Goal: Task Accomplishment & Management: Use online tool/utility

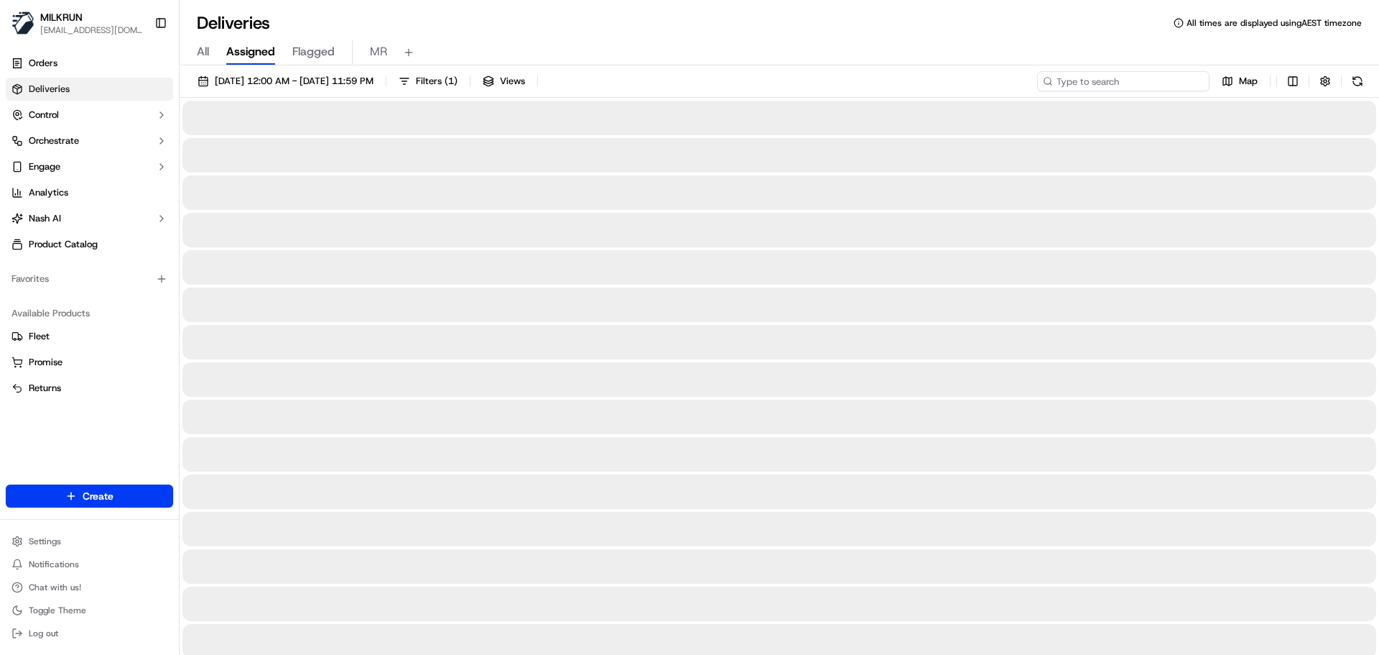
click at [1142, 86] on input at bounding box center [1123, 81] width 172 height 20
paste input "ed54ac1e-07b9-4e58-adee-0ace3d75fbbc"
type input "ed54ac1e-07b9-4e58-adee-0ace3d75fbbc"
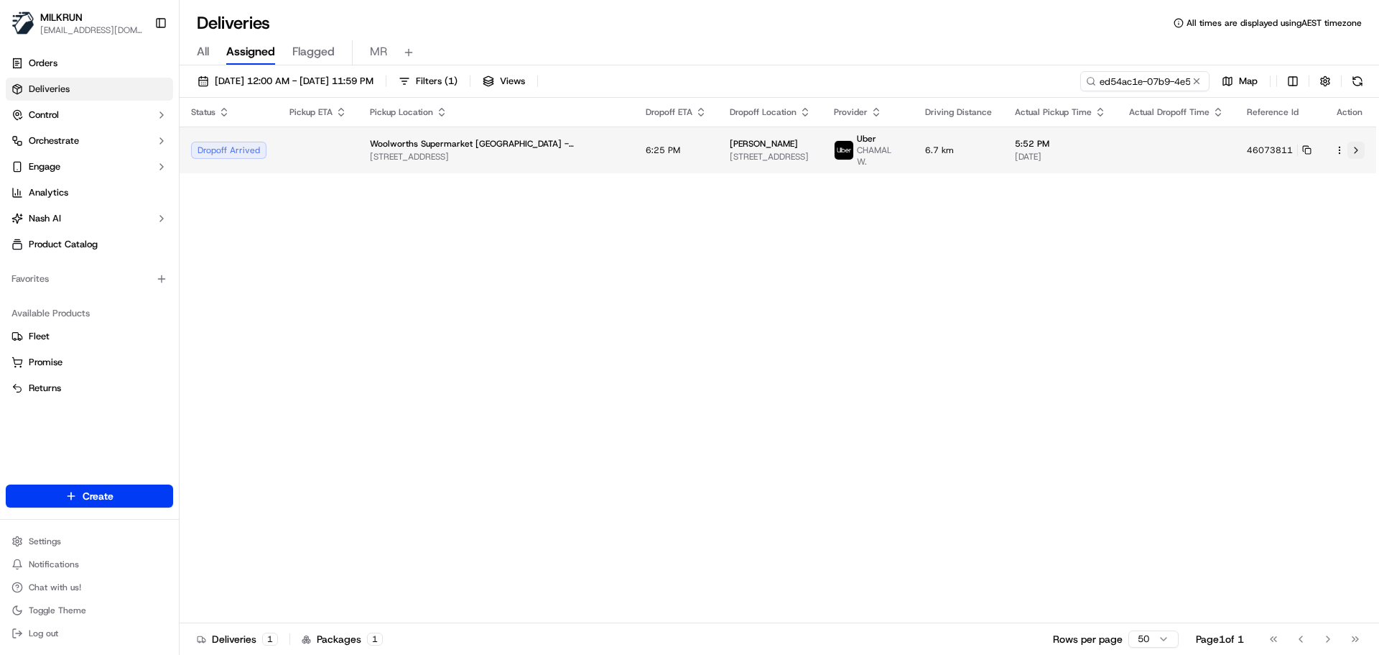
click at [1353, 146] on button at bounding box center [1356, 150] width 17 height 17
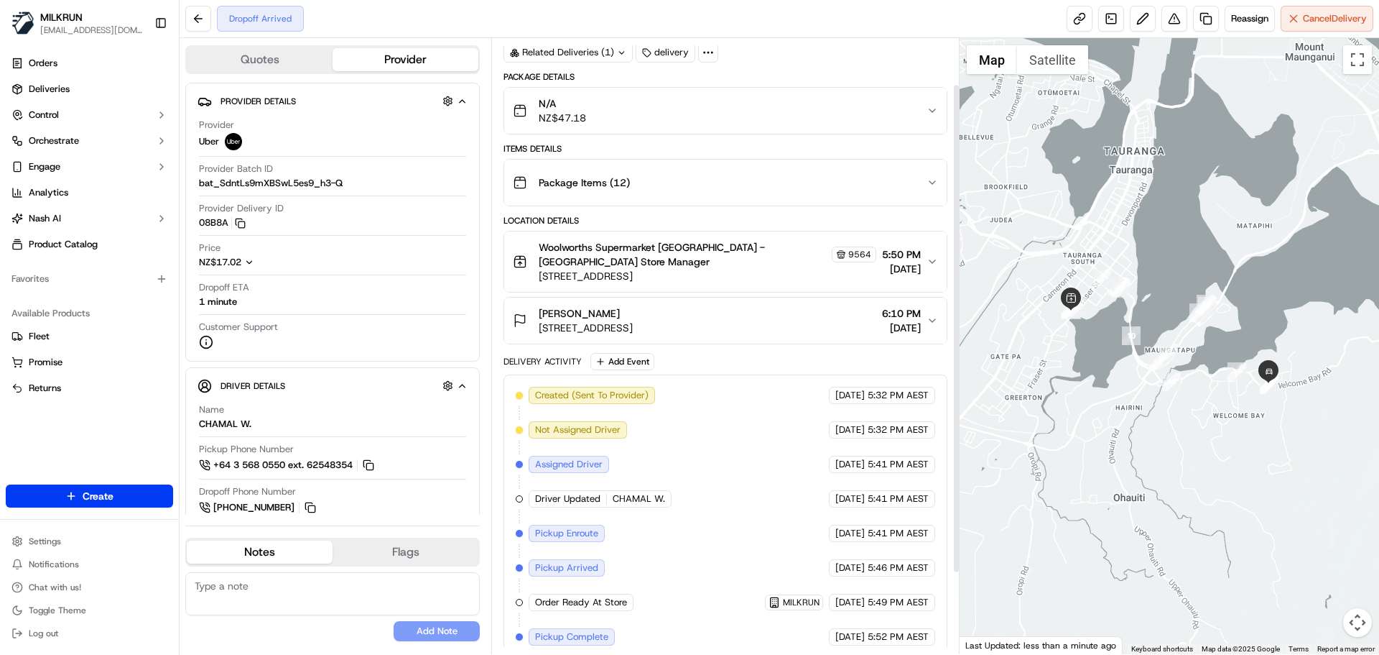
scroll to position [160, 0]
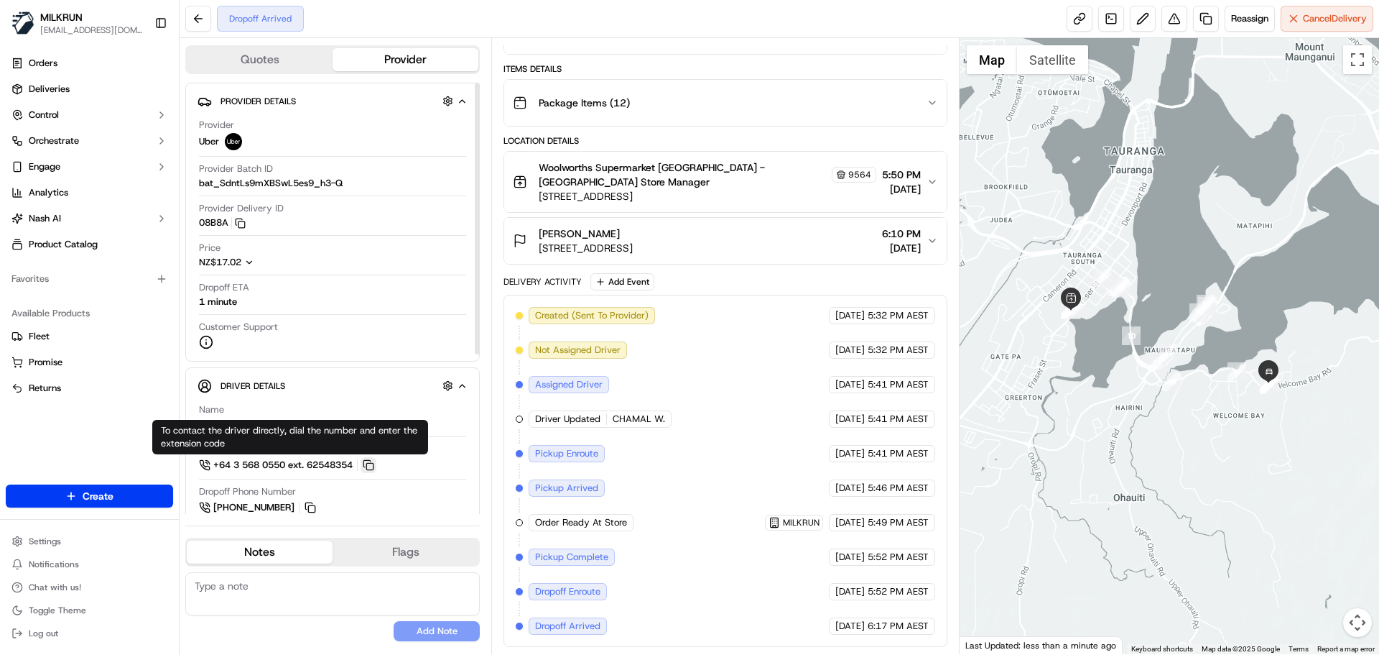
click at [374, 461] on button at bounding box center [369, 465] width 16 height 16
click at [484, 394] on div "Quotes Provider Provider Details Hidden ( 2 ) Provider Uber Provider Batch ID b…" at bounding box center [336, 346] width 312 height 616
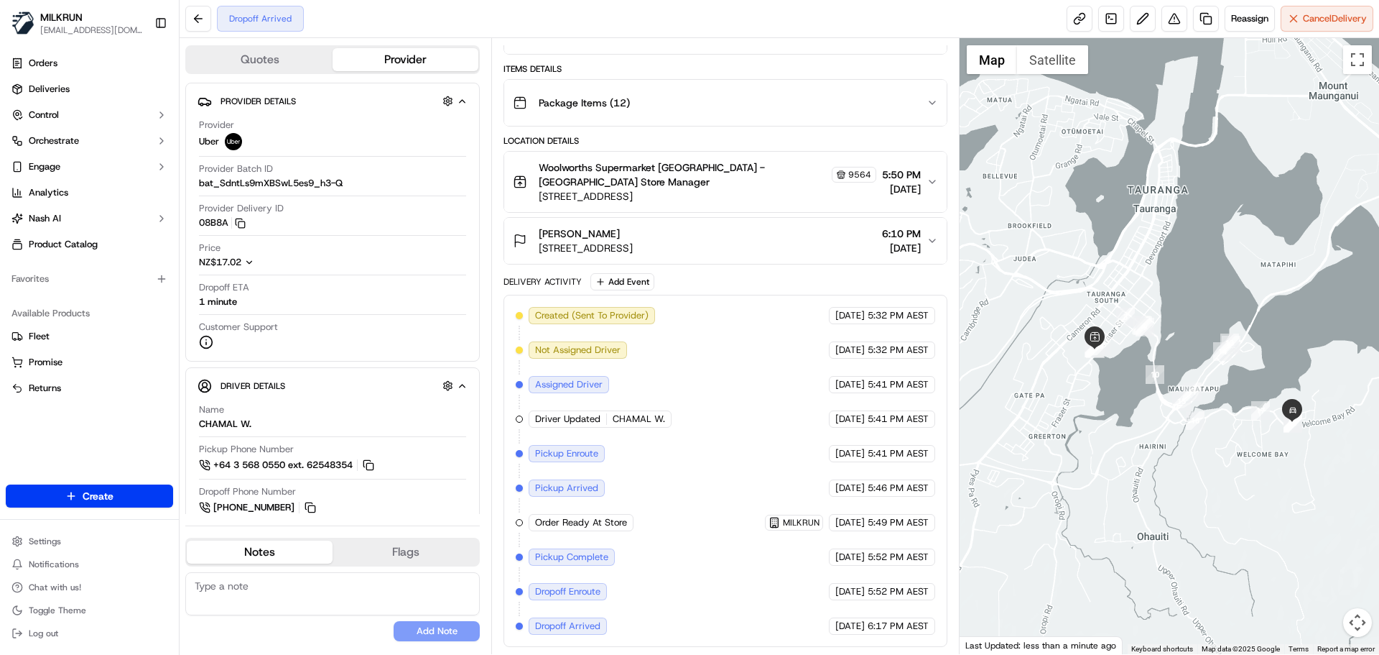
drag, startPoint x: 1073, startPoint y: 343, endPoint x: 1099, endPoint y: 386, distance: 50.3
click at [1100, 386] on div at bounding box center [1170, 346] width 420 height 616
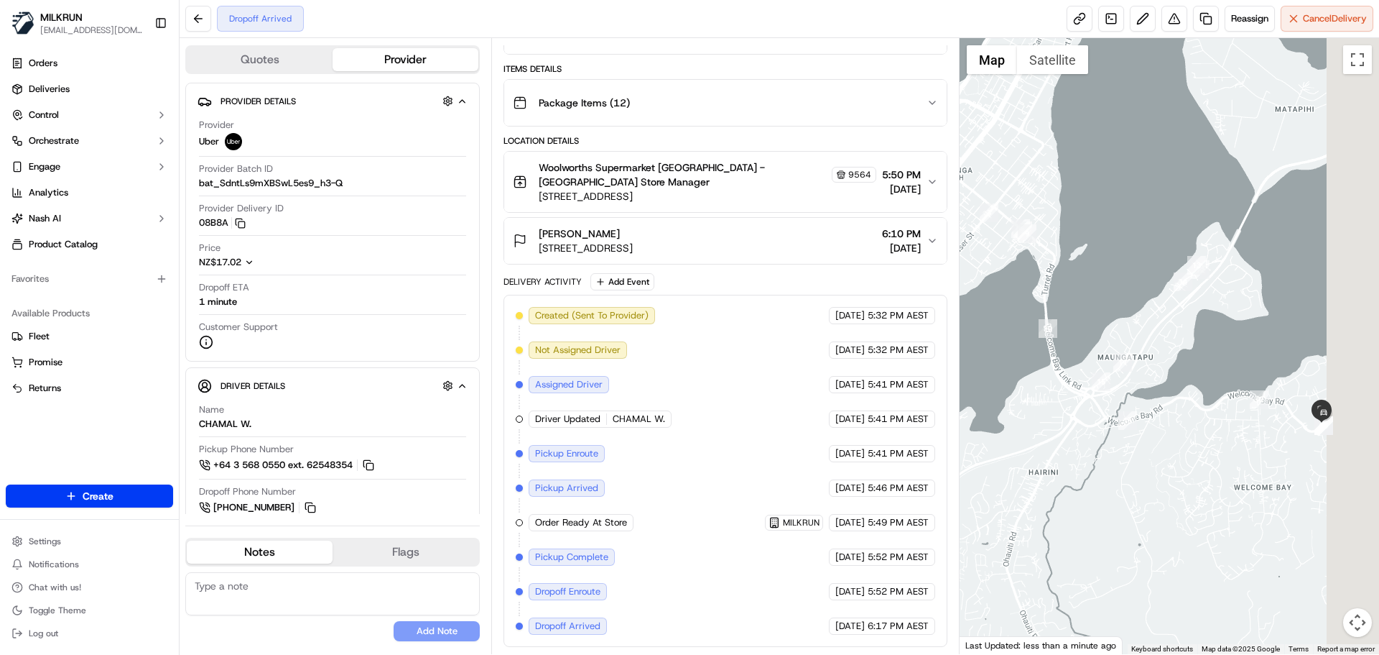
drag, startPoint x: 1262, startPoint y: 428, endPoint x: 1006, endPoint y: 407, distance: 257.3
click at [1006, 407] on div at bounding box center [1170, 346] width 420 height 616
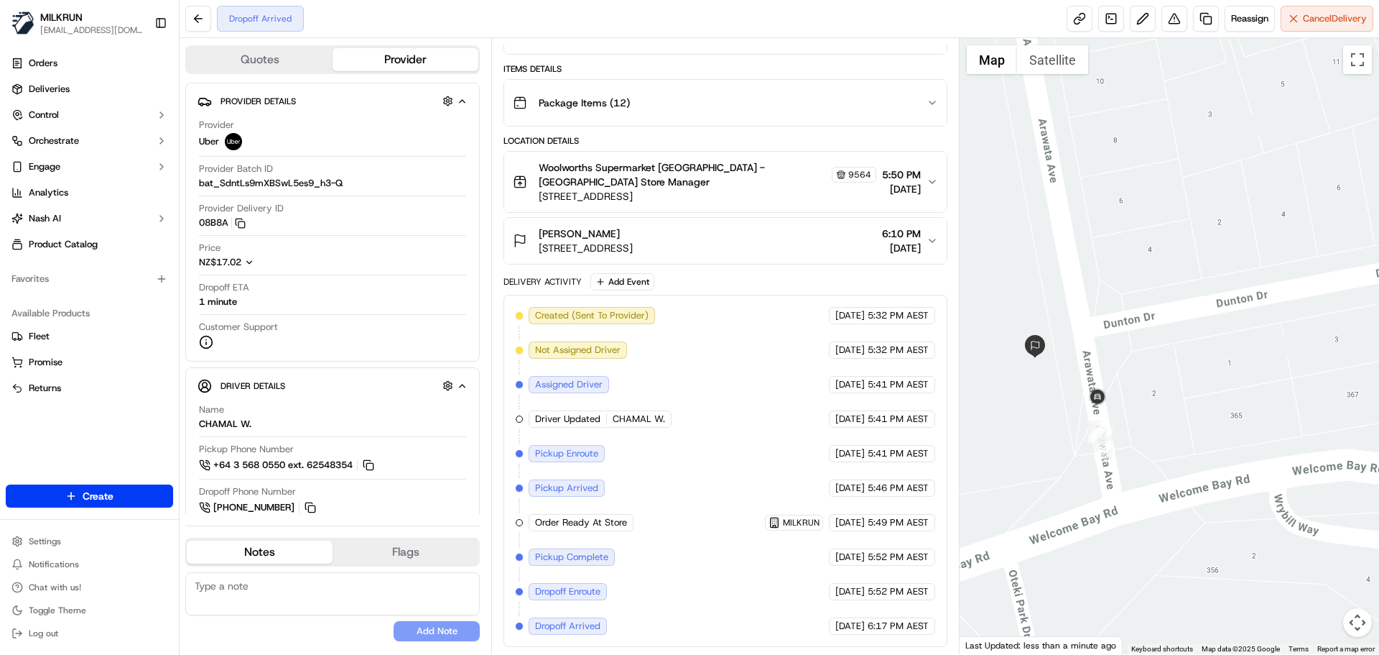
drag, startPoint x: 1339, startPoint y: 427, endPoint x: 1073, endPoint y: 433, distance: 266.6
click at [1073, 433] on div at bounding box center [1170, 346] width 420 height 616
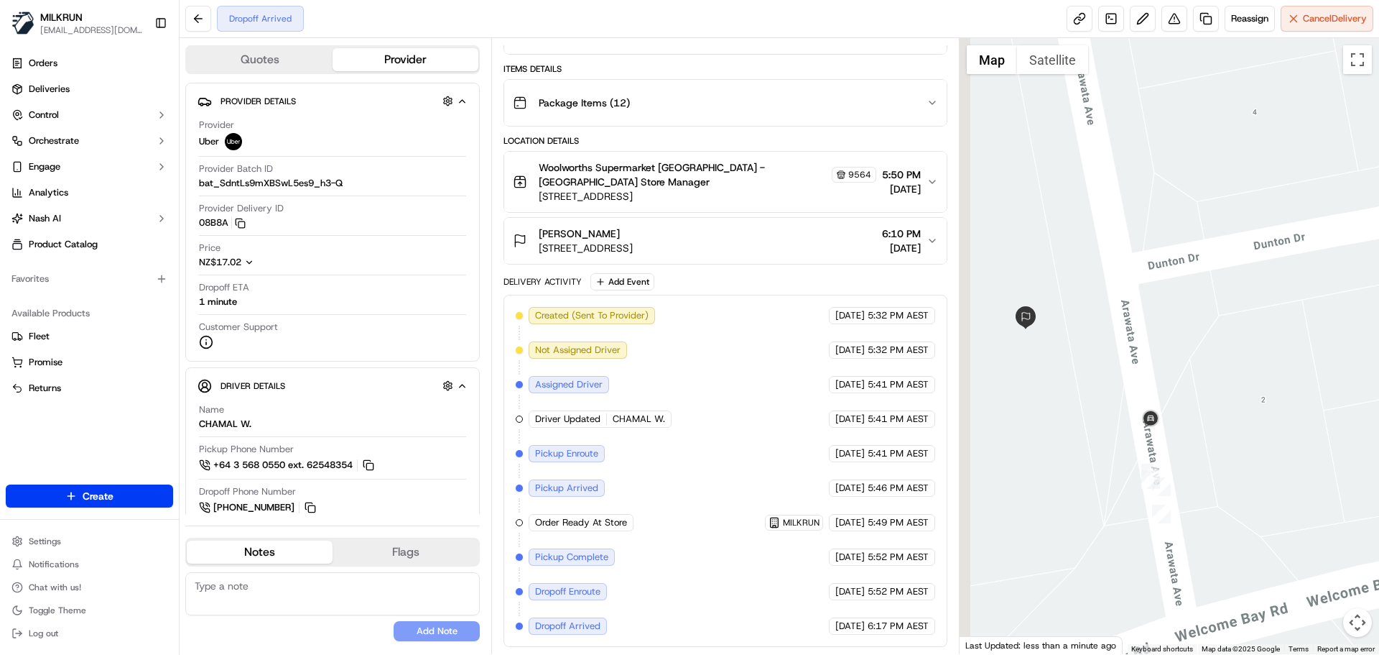
drag, startPoint x: 1127, startPoint y: 393, endPoint x: 1201, endPoint y: 418, distance: 78.8
click at [1201, 418] on div at bounding box center [1170, 346] width 420 height 616
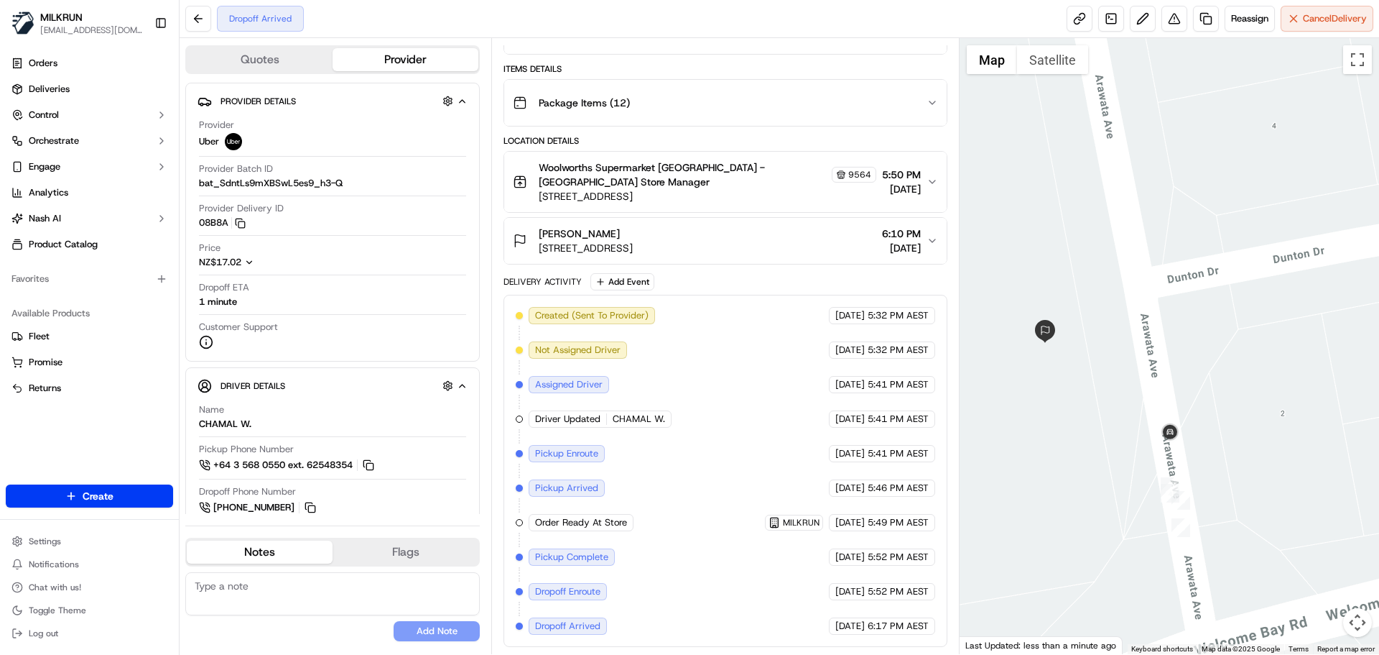
drag, startPoint x: 1201, startPoint y: 397, endPoint x: 1224, endPoint y: 411, distance: 26.5
click at [1224, 411] on div at bounding box center [1170, 346] width 420 height 616
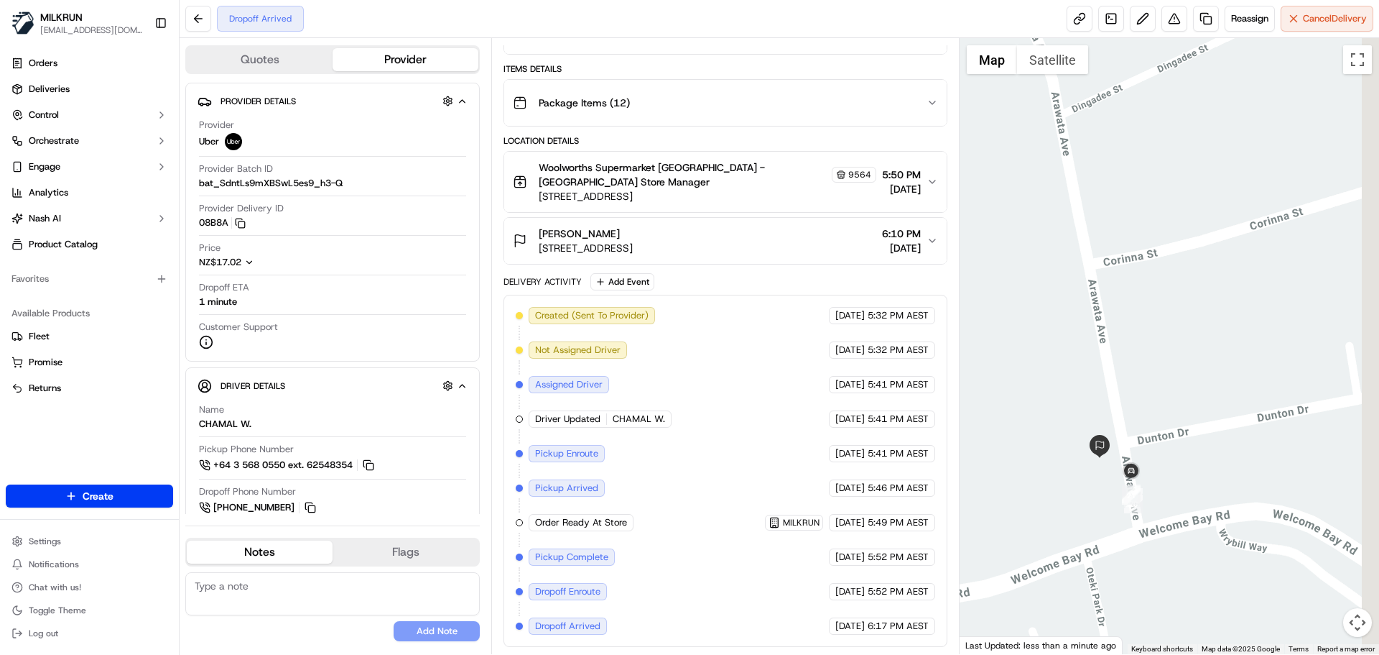
drag, startPoint x: 1244, startPoint y: 417, endPoint x: 1177, endPoint y: 448, distance: 73.6
click at [1177, 448] on div at bounding box center [1170, 346] width 420 height 616
drag, startPoint x: 537, startPoint y: 244, endPoint x: 662, endPoint y: 257, distance: 125.7
click at [615, 248] on div "Kazz Barclay 2 Corinna Street, Welcome Bay, Bay of Plenty 3112, NZ" at bounding box center [573, 240] width 120 height 29
click at [633, 250] on span "2 Corinna Street, Welcome Bay, Bay of Plenty 3112, NZ" at bounding box center [586, 248] width 94 height 14
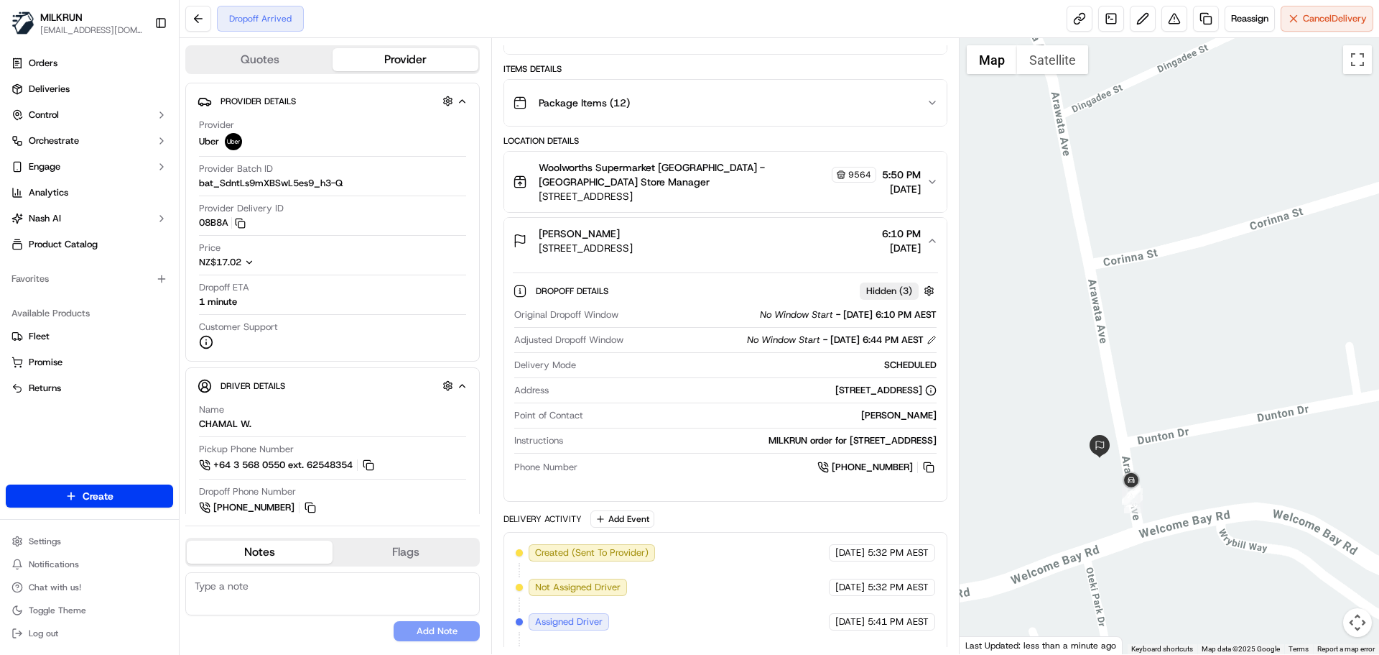
click at [1162, 455] on div at bounding box center [1170, 346] width 420 height 616
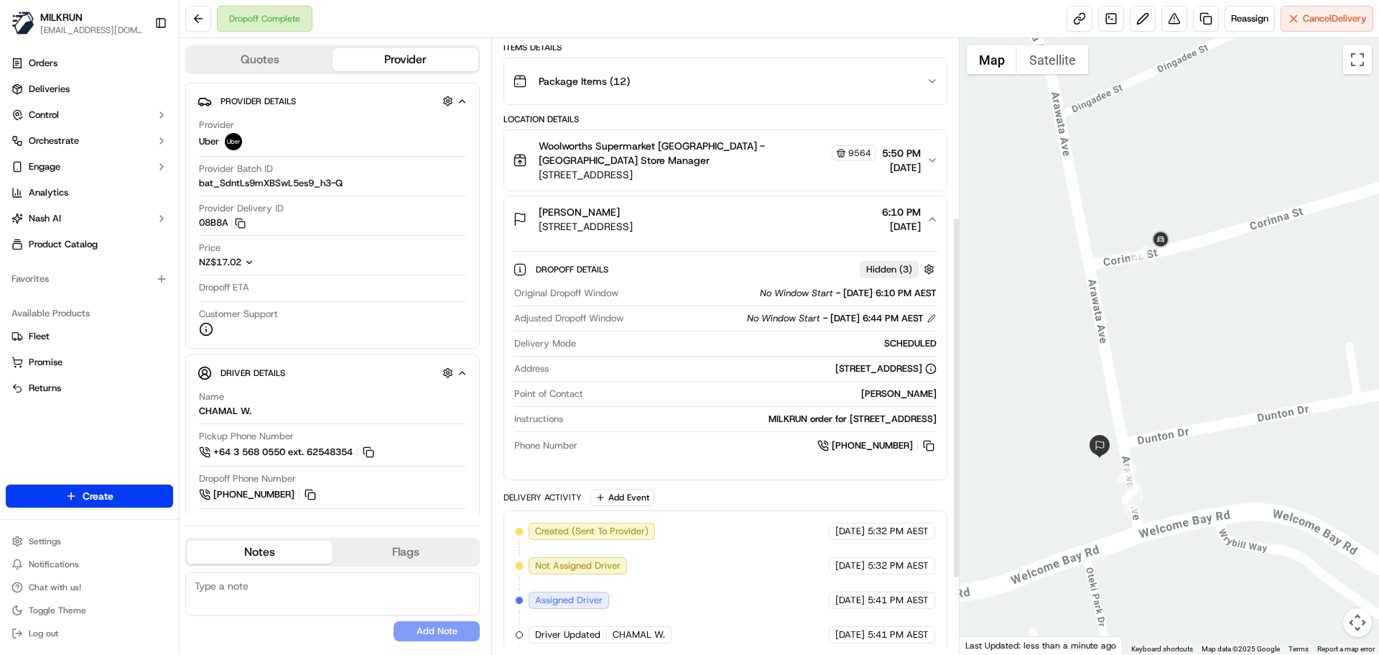
scroll to position [432, 0]
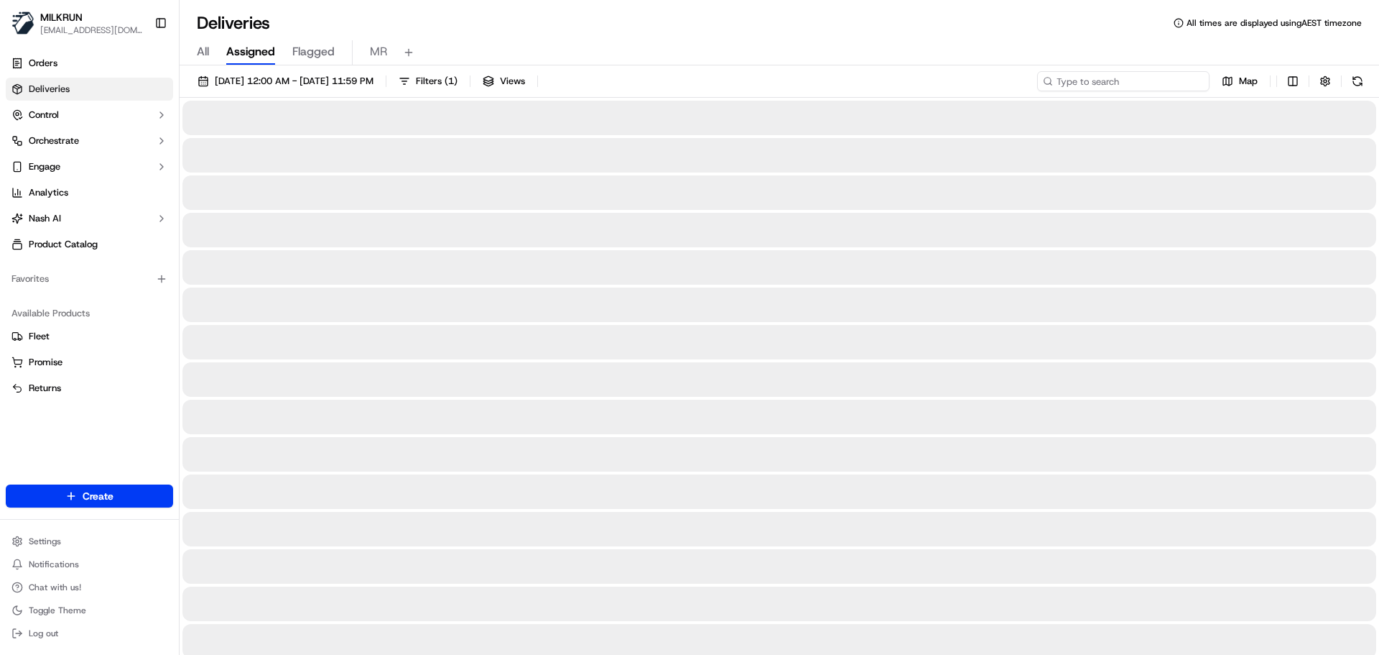
click at [1143, 85] on input at bounding box center [1123, 81] width 172 height 20
paste input "629178b1-f219-47f4-9fd3-ab6a887211dd"
type input "629178b1-f219-47f4-9fd3-ab6a887211dd"
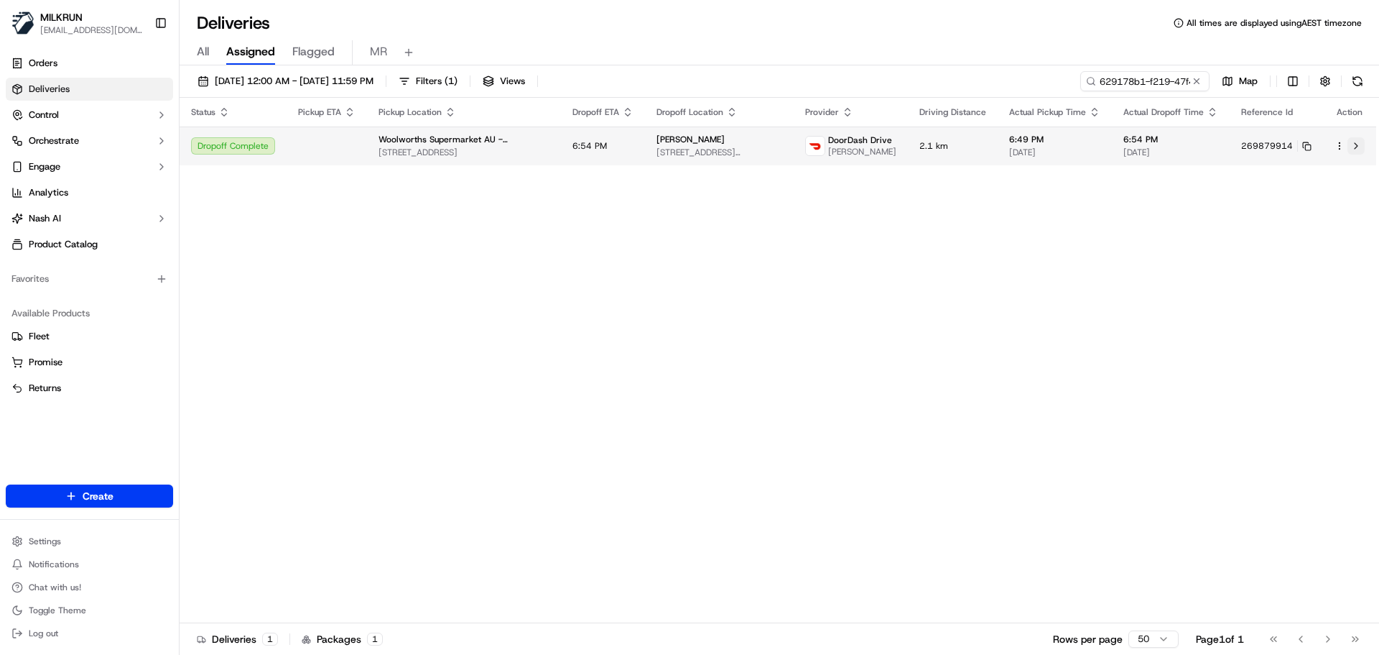
click at [1357, 146] on button at bounding box center [1356, 145] width 17 height 17
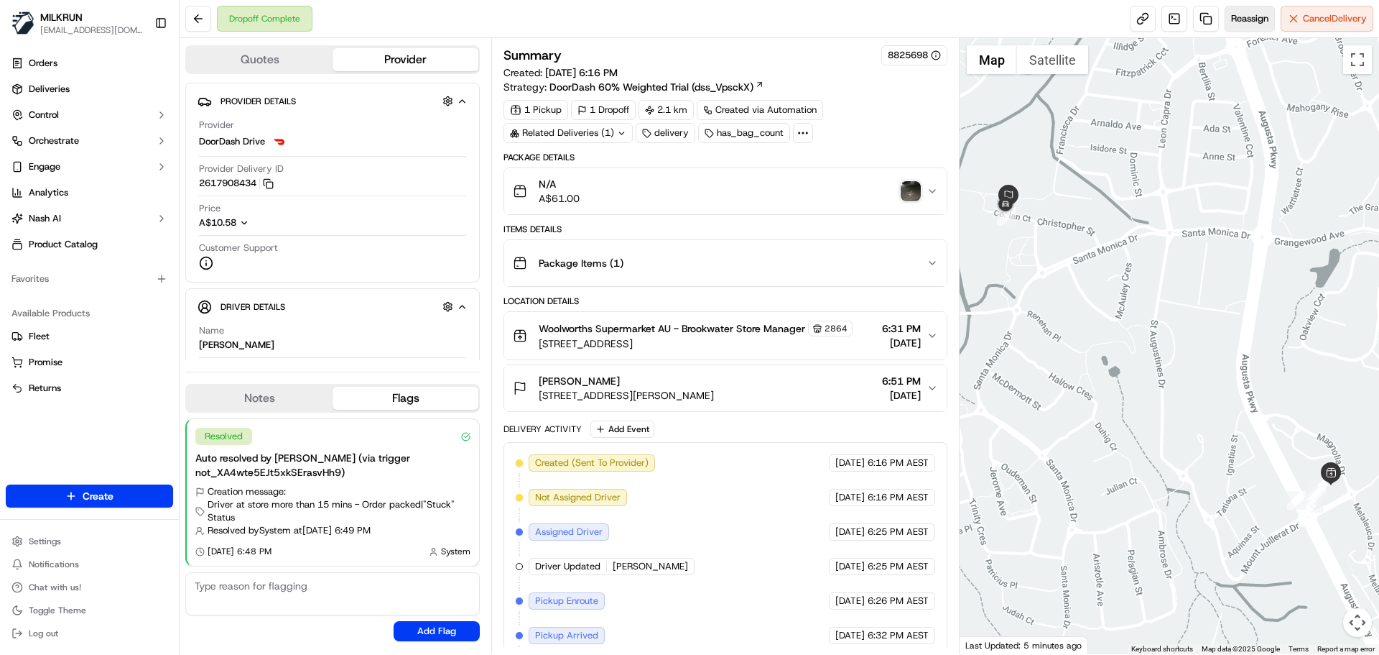
click at [1249, 21] on span "Reassign" at bounding box center [1249, 18] width 37 height 13
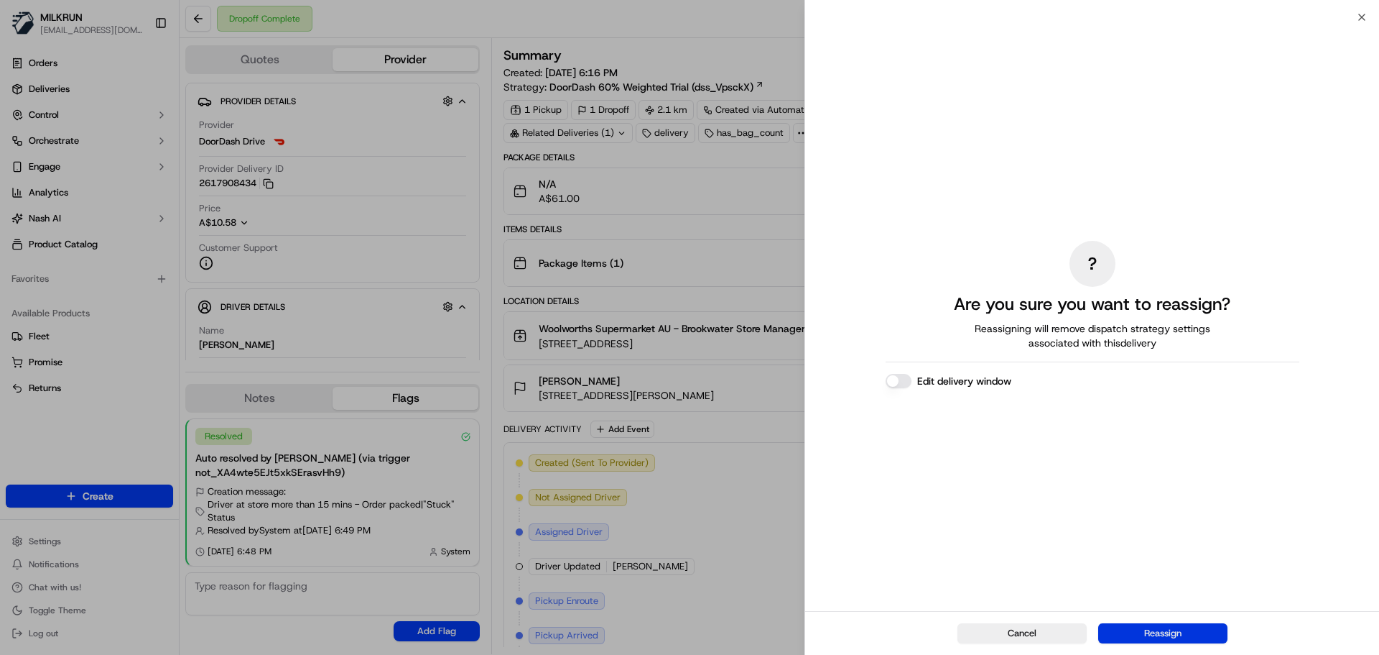
click at [1179, 638] on button "Reassign" at bounding box center [1163, 633] width 129 height 20
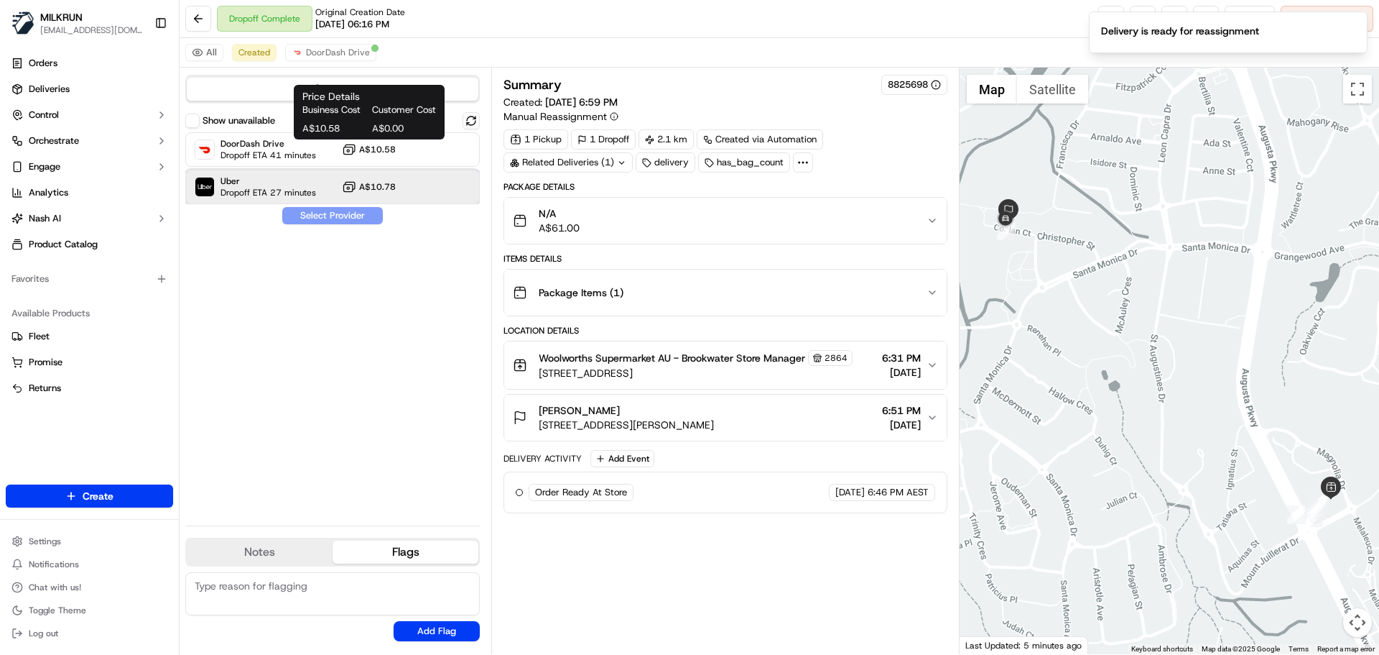
click at [305, 185] on span "Uber" at bounding box center [269, 180] width 96 height 11
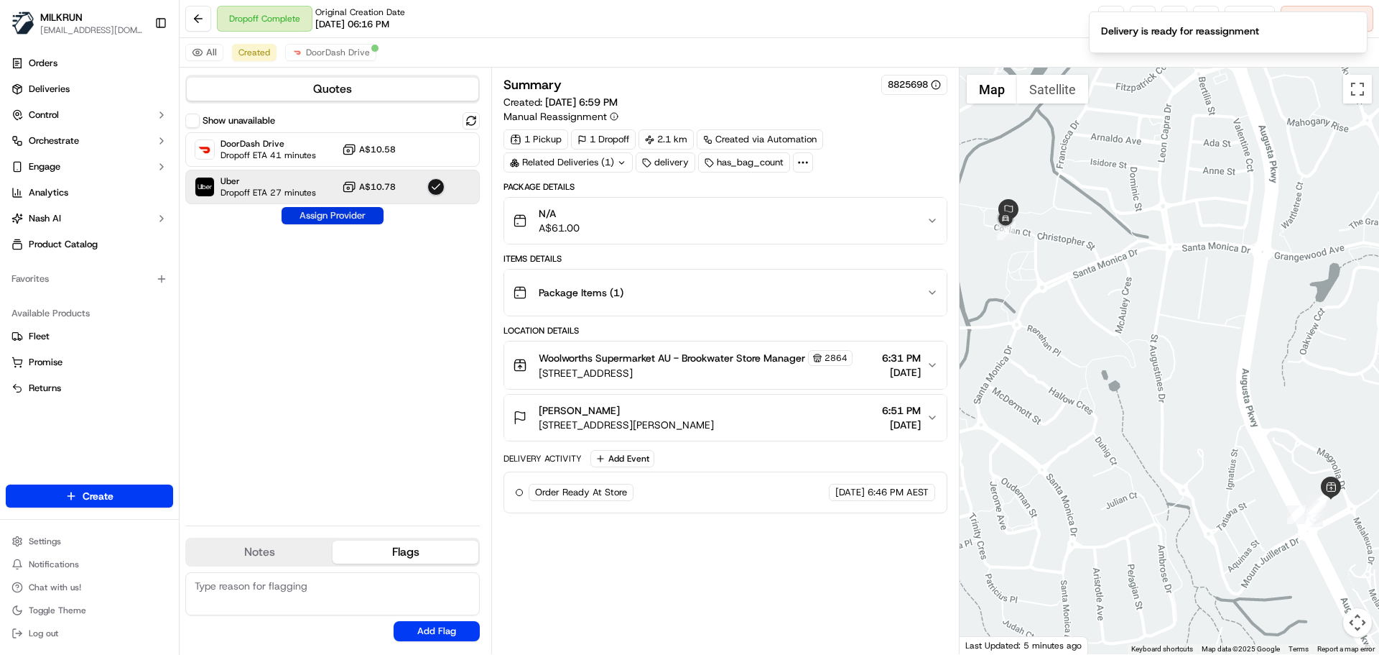
click at [312, 211] on button "Assign Provider" at bounding box center [333, 215] width 102 height 17
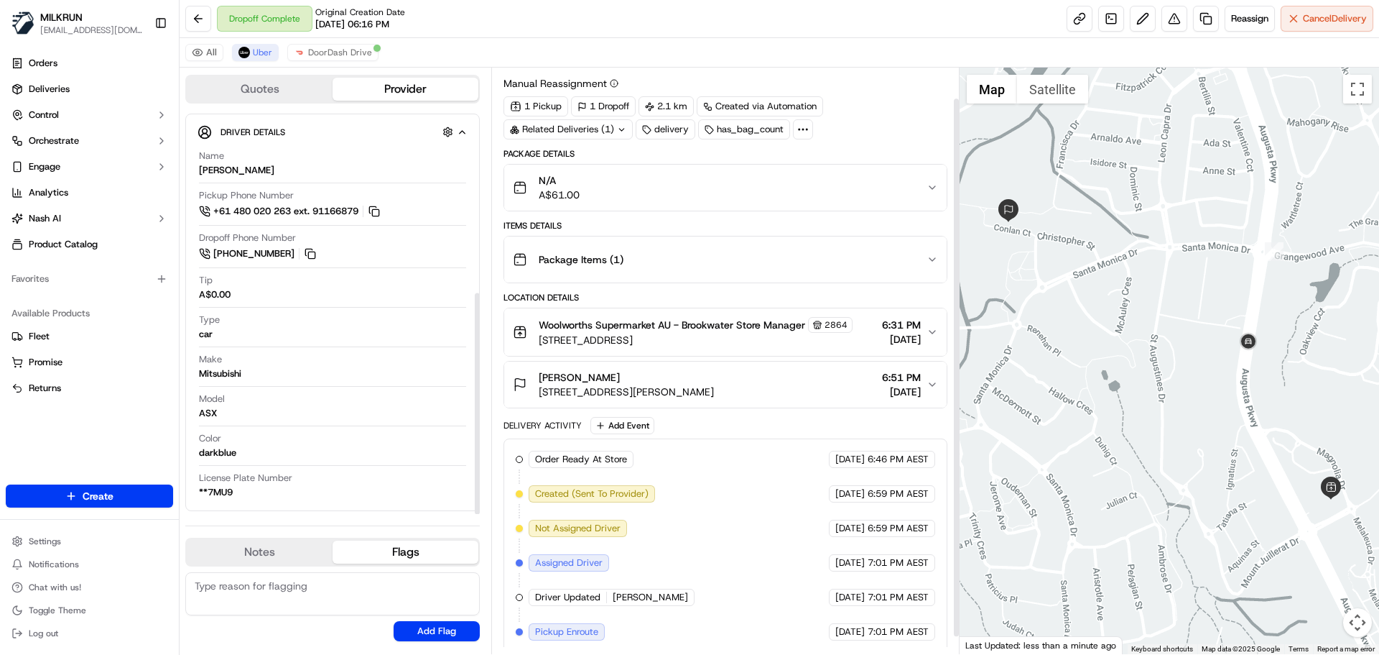
scroll to position [52, 0]
